Goal: Navigation & Orientation: Go to known website

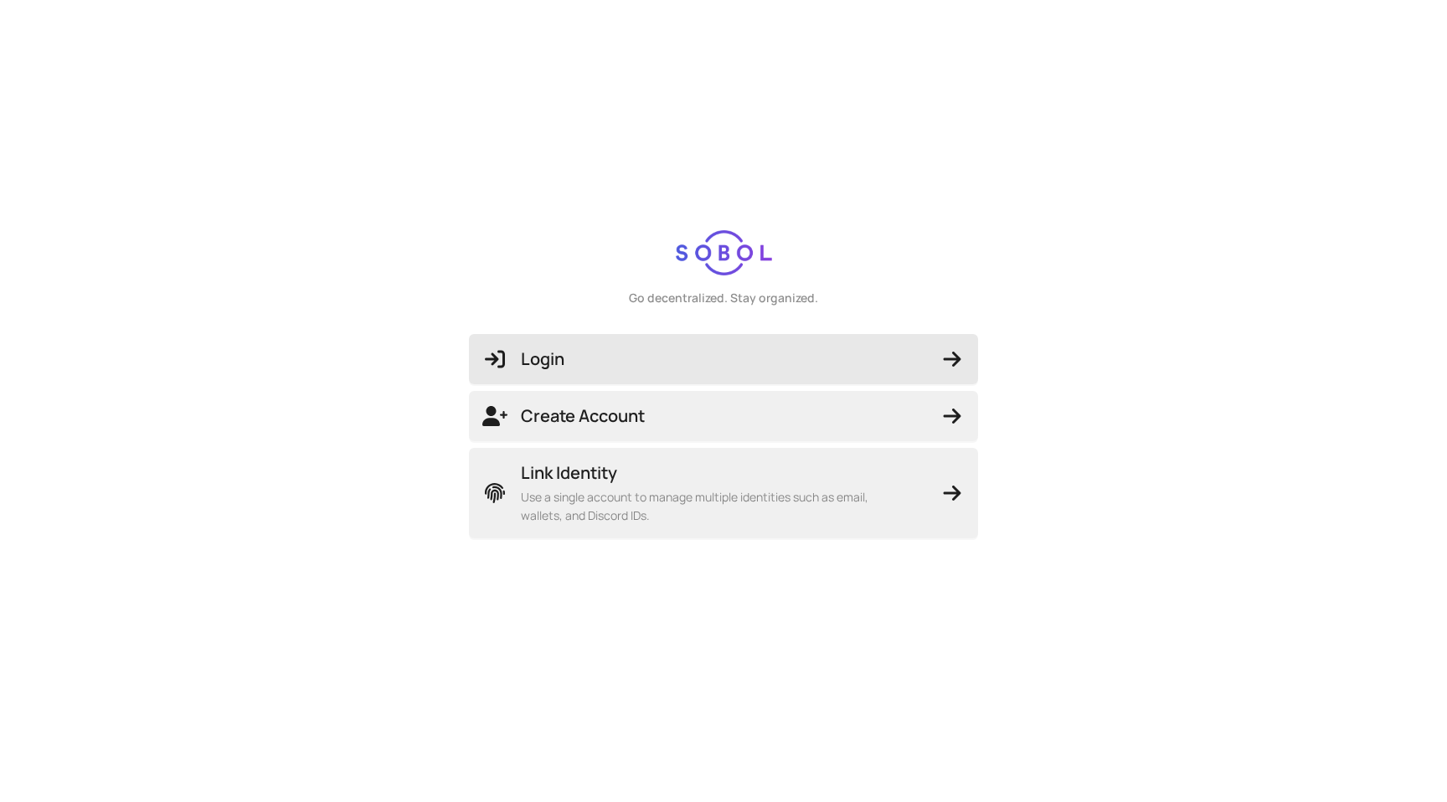
click at [550, 333] on div "Login Create Account Link Identity Use a single account to manage multiple iden…" at bounding box center [723, 436] width 536 height 231
click at [676, 360] on span "Login" at bounding box center [723, 358] width 482 height 23
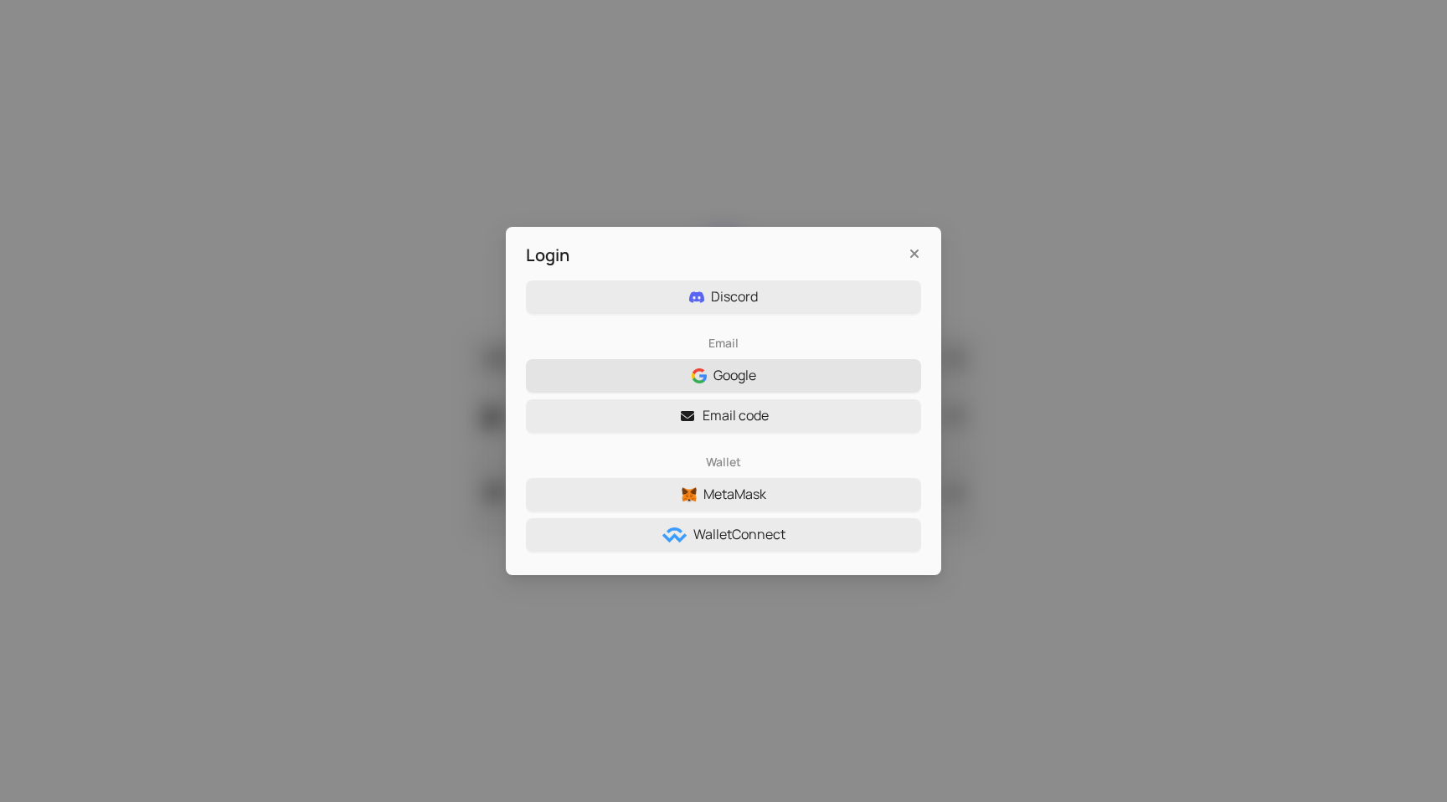
click at [736, 380] on span "Google" at bounding box center [734, 375] width 43 height 21
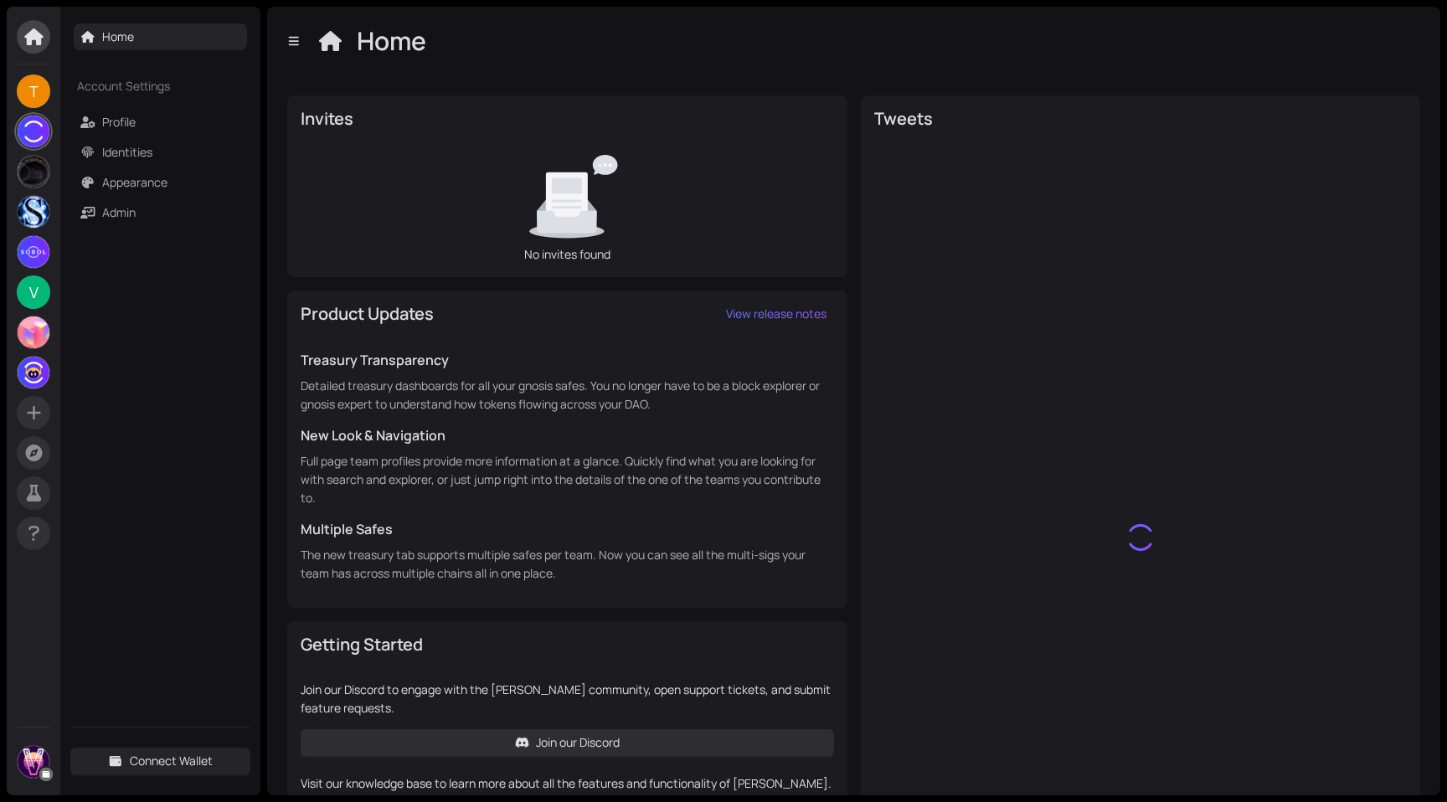
click at [31, 134] on img at bounding box center [34, 132] width 32 height 32
